Goal: Task Accomplishment & Management: Complete application form

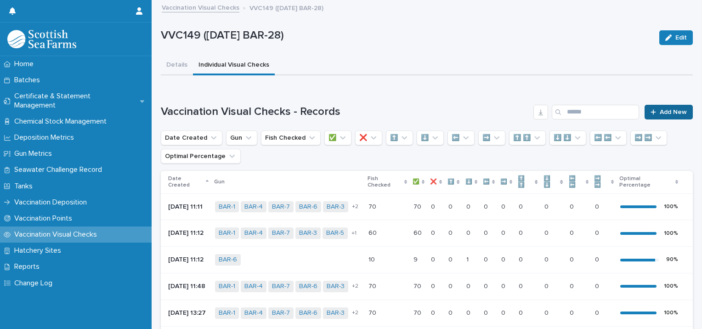
click at [660, 113] on span "Add New" at bounding box center [673, 112] width 27 height 6
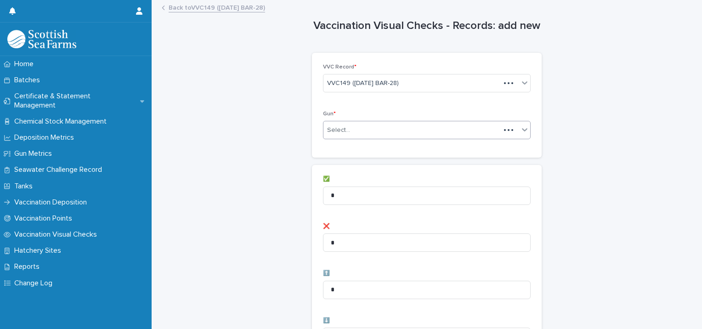
click at [331, 132] on div "Select..." at bounding box center [338, 131] width 23 height 10
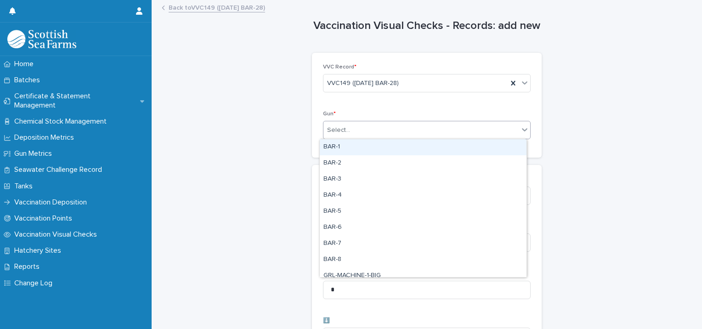
click at [348, 148] on div "BAR-1" at bounding box center [423, 147] width 207 height 16
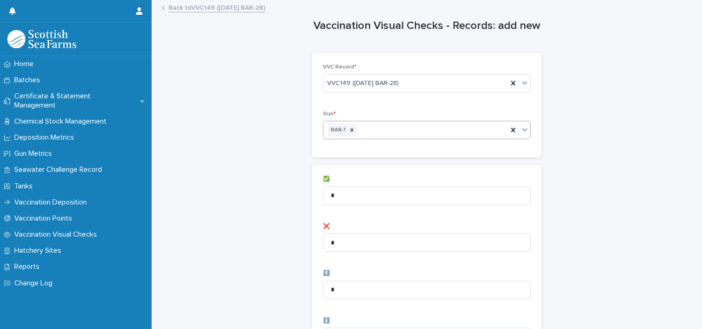
click at [408, 135] on div "BAR-1" at bounding box center [416, 130] width 184 height 16
click at [429, 131] on div "BAR-1 BAR-2" at bounding box center [416, 130] width 184 height 16
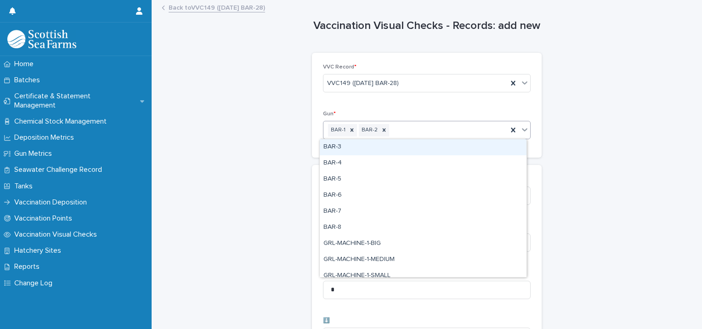
click at [417, 144] on div "BAR-3" at bounding box center [423, 147] width 207 height 16
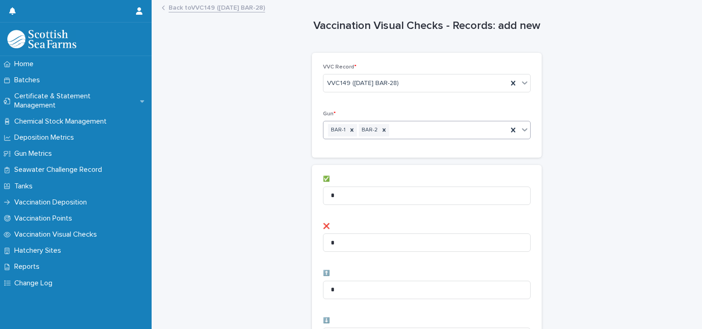
click at [439, 129] on div "BAR-1 BAR-2" at bounding box center [416, 130] width 184 height 16
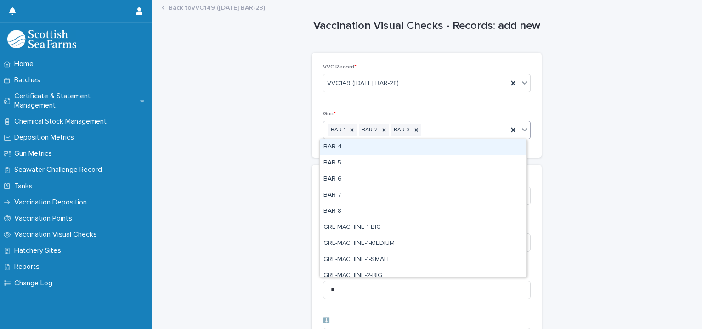
click at [429, 149] on div "BAR-4" at bounding box center [423, 147] width 207 height 16
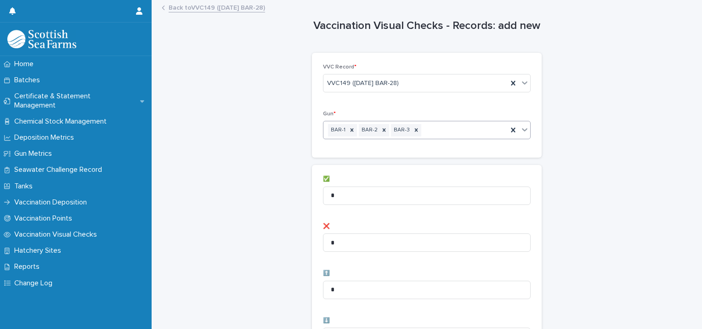
click at [454, 134] on div "BAR-1 BAR-2 BAR-3" at bounding box center [416, 130] width 184 height 16
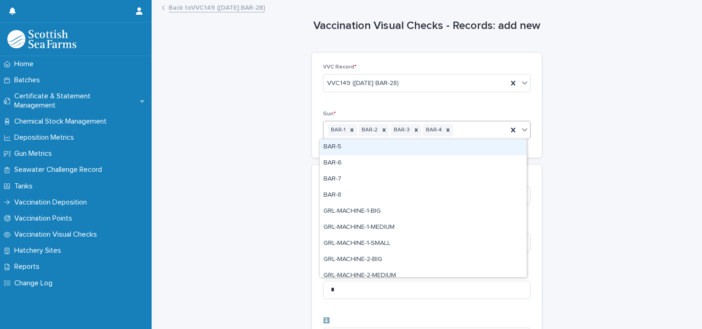
click at [443, 150] on div "BAR-5" at bounding box center [423, 147] width 207 height 16
click at [487, 132] on div "BAR-1 BAR-2 BAR-3 BAR-4 BAR-5" at bounding box center [416, 130] width 184 height 16
click at [468, 149] on div "BAR-6" at bounding box center [423, 147] width 207 height 16
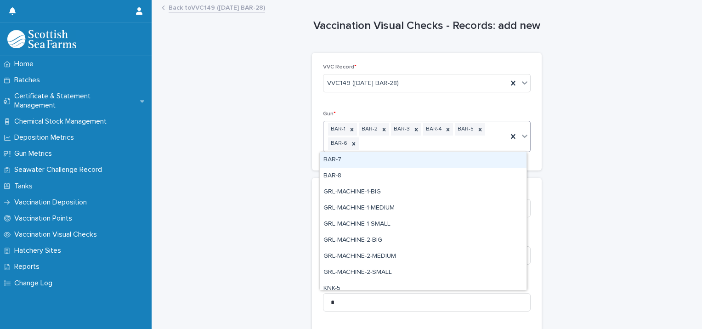
click at [474, 145] on div "BAR-1 BAR-2 BAR-3 BAR-4 BAR-5 BAR-6" at bounding box center [416, 136] width 184 height 30
click at [452, 163] on div "BAR-7" at bounding box center [423, 160] width 207 height 16
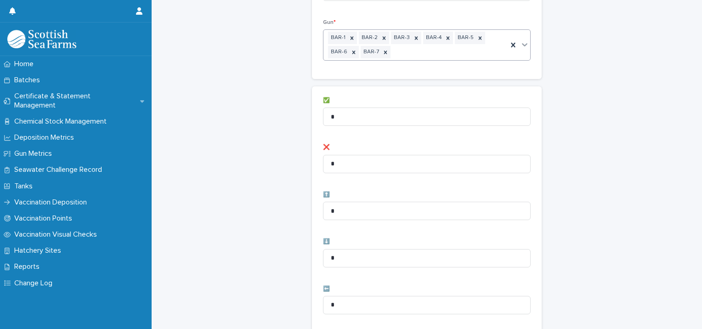
scroll to position [92, 0]
drag, startPoint x: 369, startPoint y: 120, endPoint x: 280, endPoint y: 122, distance: 89.2
click at [280, 123] on div "Vaccination Visual Checks - Records: add new Loading... Saving… Loading... Savi…" at bounding box center [427, 283] width 532 height 748
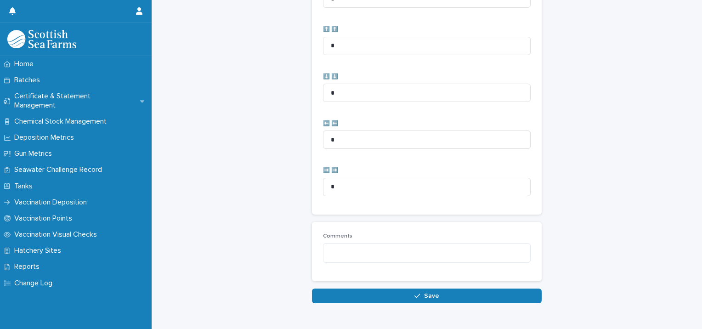
scroll to position [472, 0]
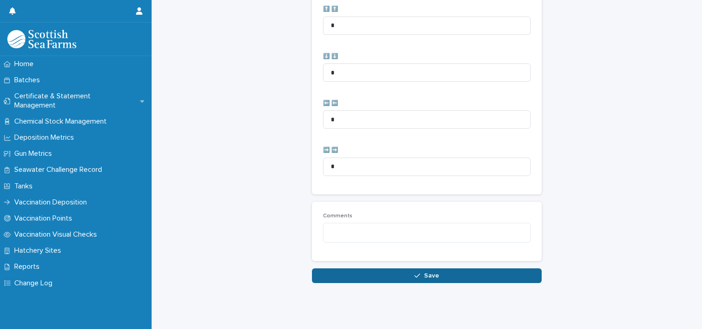
type input "**"
click at [377, 268] on button "Save" at bounding box center [427, 275] width 230 height 15
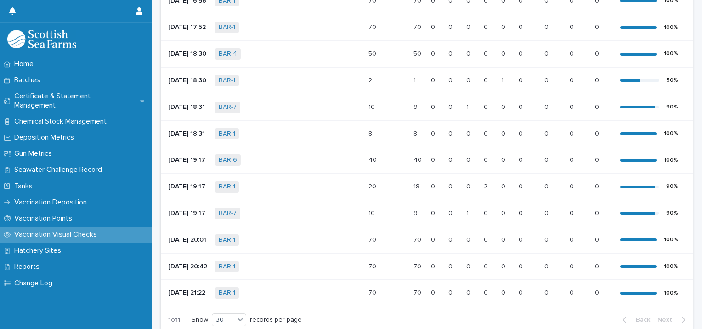
scroll to position [457, 0]
